Goal: Task Accomplishment & Management: Manage account settings

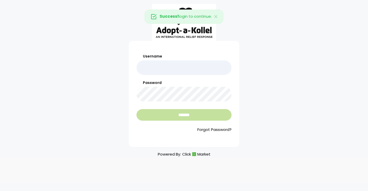
type input "******"
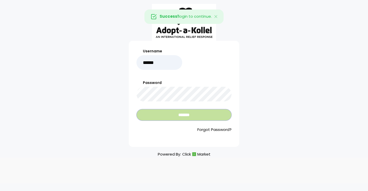
click at [158, 117] on input "*******" at bounding box center [184, 115] width 95 height 12
